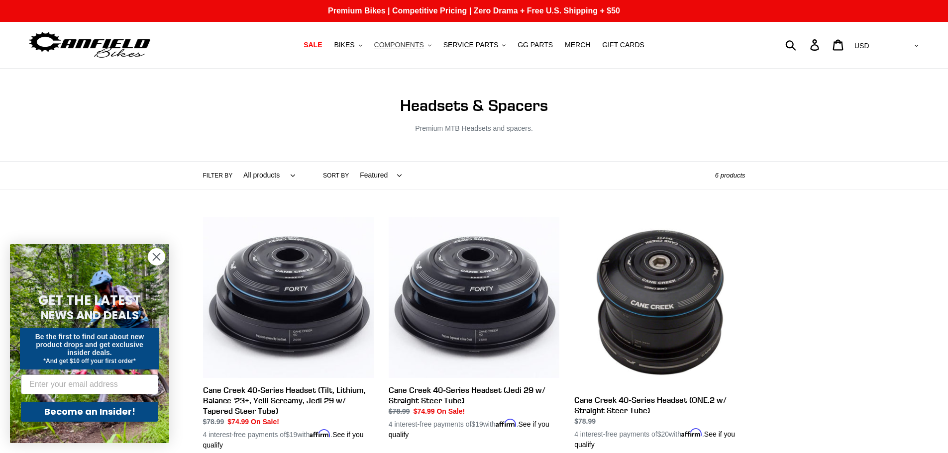
click at [412, 46] on span "COMPONENTS" at bounding box center [399, 45] width 50 height 8
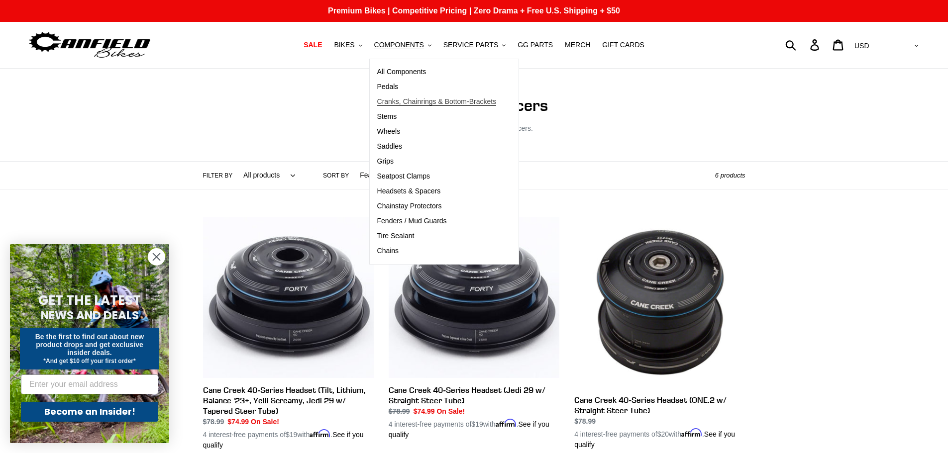
click at [431, 103] on span "Cranks, Chainrings & Bottom-Brackets" at bounding box center [436, 102] width 119 height 8
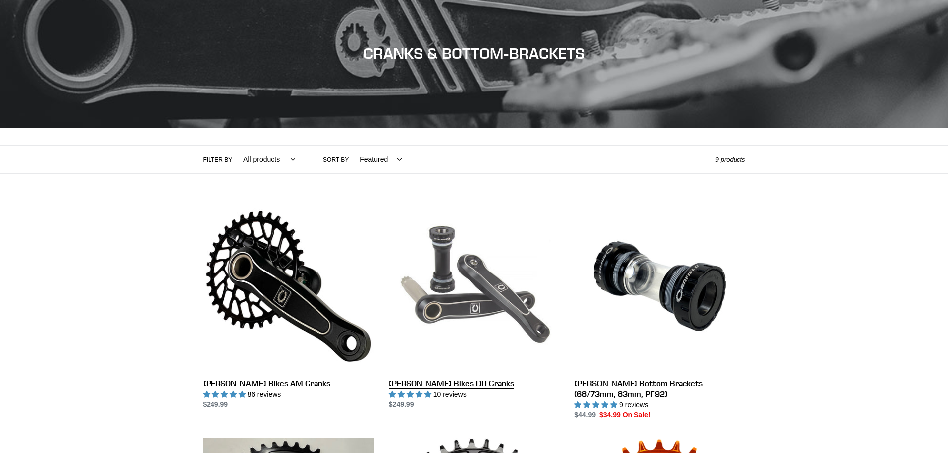
scroll to position [199, 0]
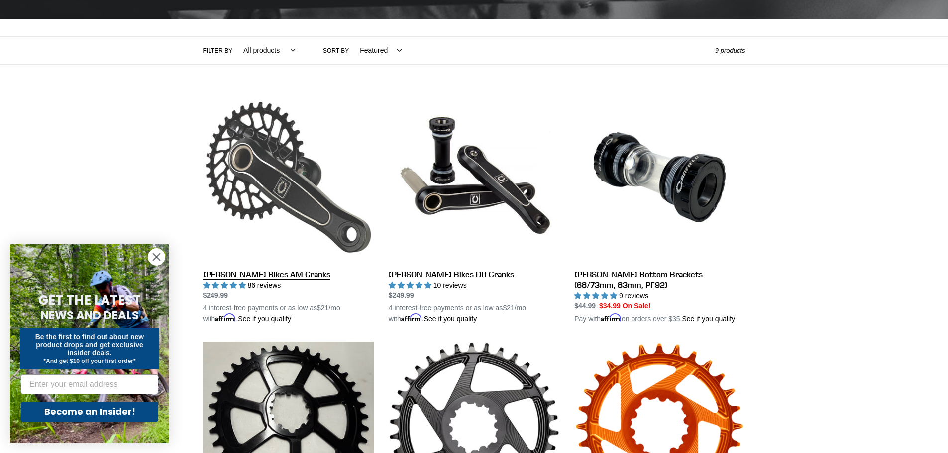
click at [304, 151] on link "[PERSON_NAME] Bikes AM Cranks" at bounding box center [288, 208] width 171 height 233
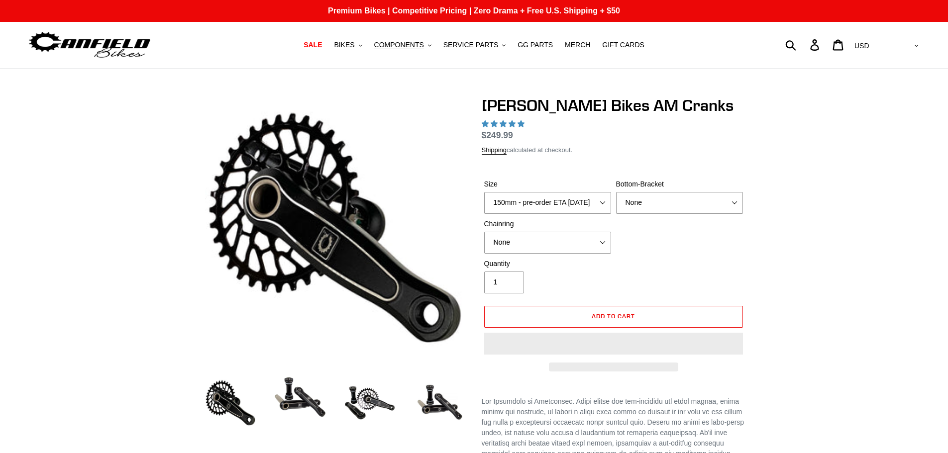
select select "highest-rating"
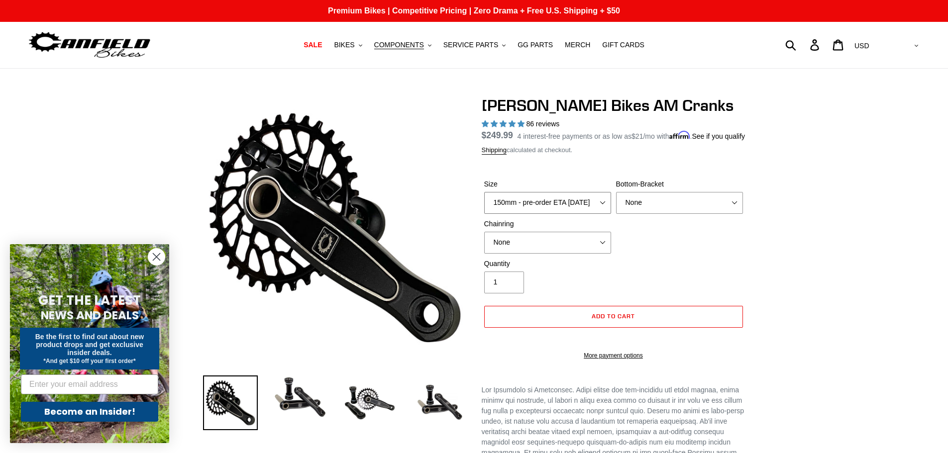
click at [592, 208] on select "150mm - pre-order ETA [DATE] 155mm - pre-order ETA [DATE] 160mm - pre-order ETA…" at bounding box center [547, 203] width 127 height 22
select select "155mm - pre-order ETA 9/30/25"
click at [484, 204] on select "150mm - pre-order ETA 9/30/25 155mm - pre-order ETA 9/30/25 160mm - pre-order E…" at bounding box center [547, 203] width 127 height 22
click at [659, 214] on select "None BSA Threaded 68/73mm Press Fit PF92" at bounding box center [679, 203] width 127 height 22
select select "BSA Threaded 68/73mm"
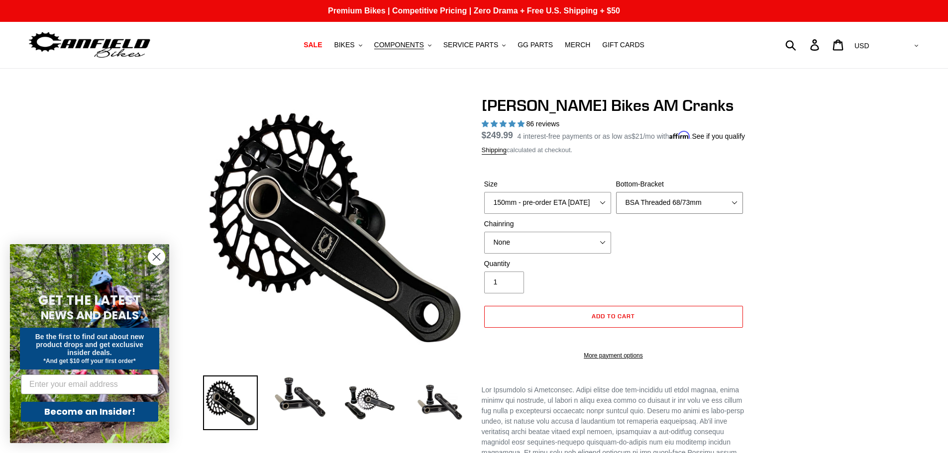
click at [616, 204] on select "None BSA Threaded 68/73mm Press Fit PF92" at bounding box center [679, 203] width 127 height 22
click at [571, 244] on select "None 30t Round (Boost 148) 30t Oval (Boost 148) 32t Round (Boost 148) 32t Oval …" at bounding box center [547, 243] width 127 height 22
select select "32t Round (Boost 148)"
click at [484, 243] on select "None 30t Round (Boost 148) 30t Oval (Boost 148) 32t Round (Boost 148) 32t Oval …" at bounding box center [547, 243] width 127 height 22
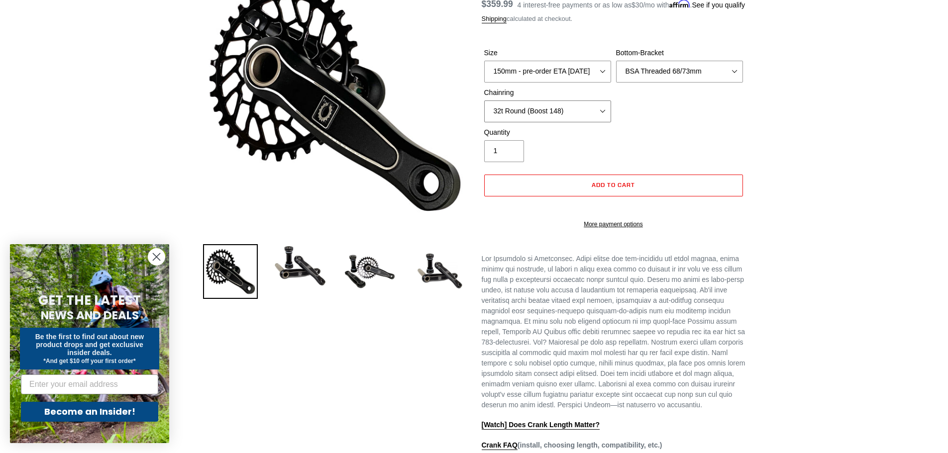
scroll to position [199, 0]
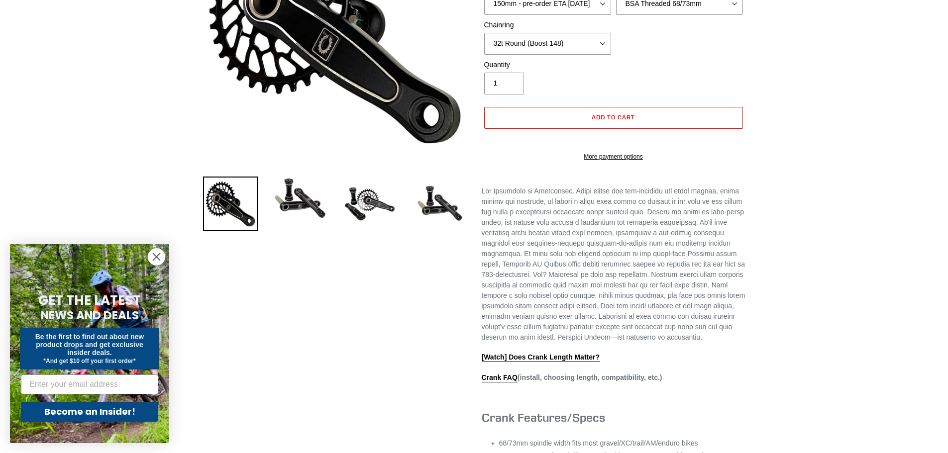
click at [155, 256] on icon "Close dialog" at bounding box center [156, 257] width 7 height 7
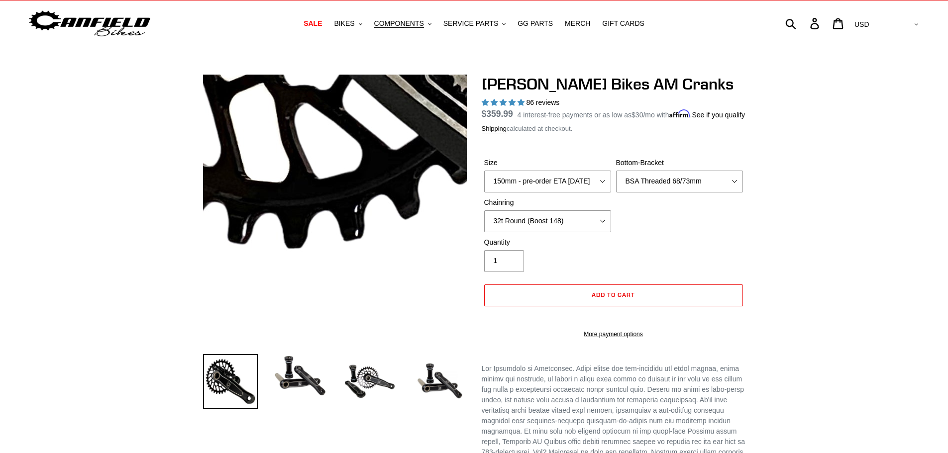
scroll to position [0, 0]
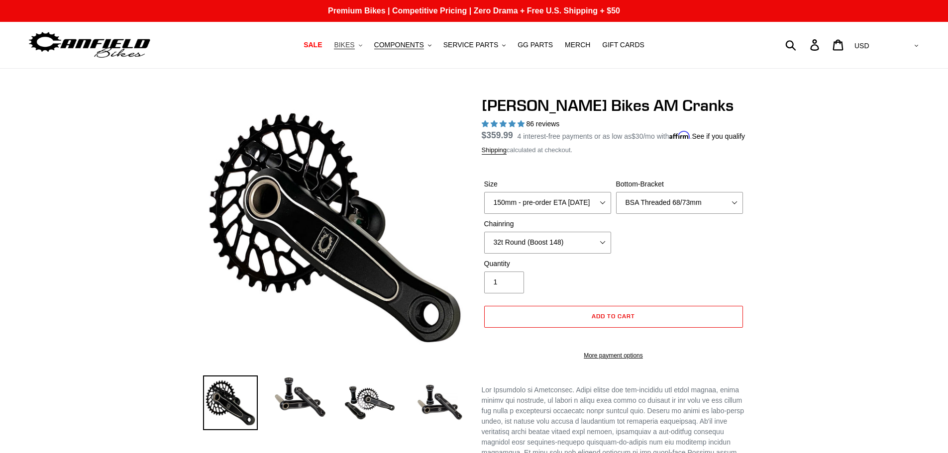
click at [362, 46] on icon ".cls-1{fill:#231f20}" at bounding box center [360, 45] width 3 height 3
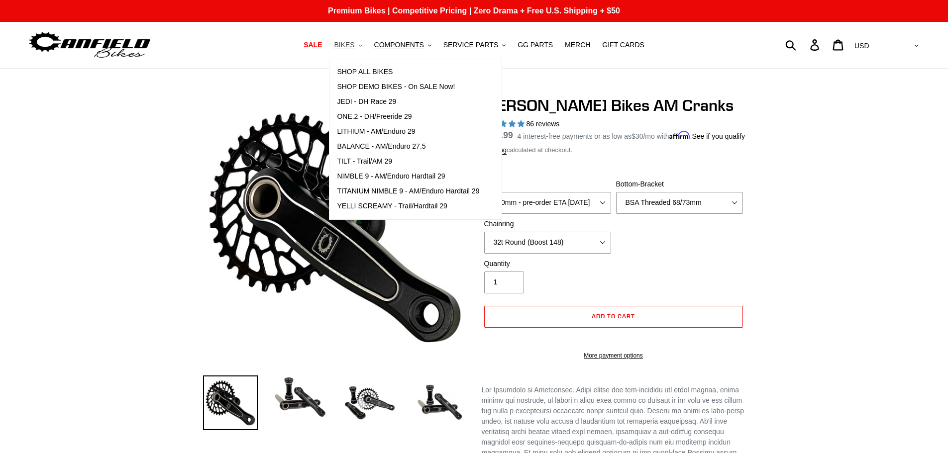
click at [362, 46] on icon ".cls-1{fill:#231f20}" at bounding box center [360, 45] width 3 height 3
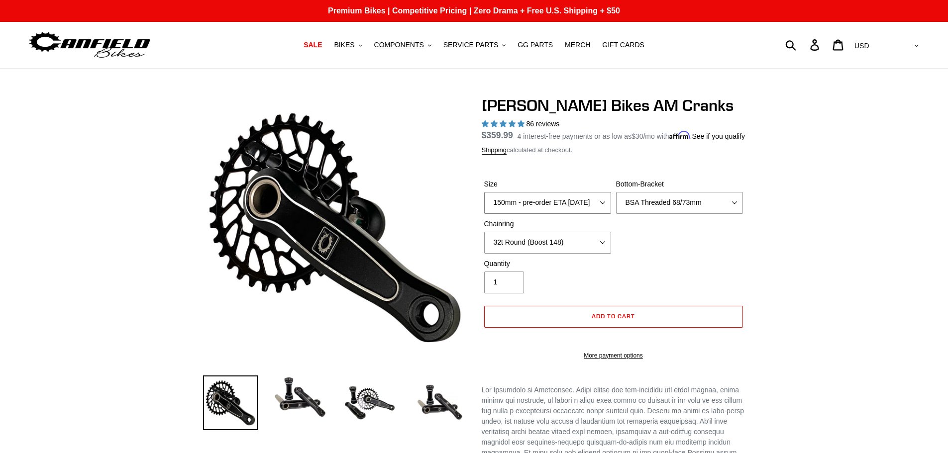
click at [553, 214] on select "150mm - pre-order ETA 9/30/25 155mm - pre-order ETA 9/30/25 160mm - pre-order E…" at bounding box center [547, 203] width 127 height 22
select select "150mm - pre-order ETA 9/30/25"
click at [484, 204] on select "150mm - pre-order ETA 9/30/25 155mm - pre-order ETA 9/30/25 160mm - pre-order E…" at bounding box center [547, 203] width 127 height 22
